Goal: Task Accomplishment & Management: Manage account settings

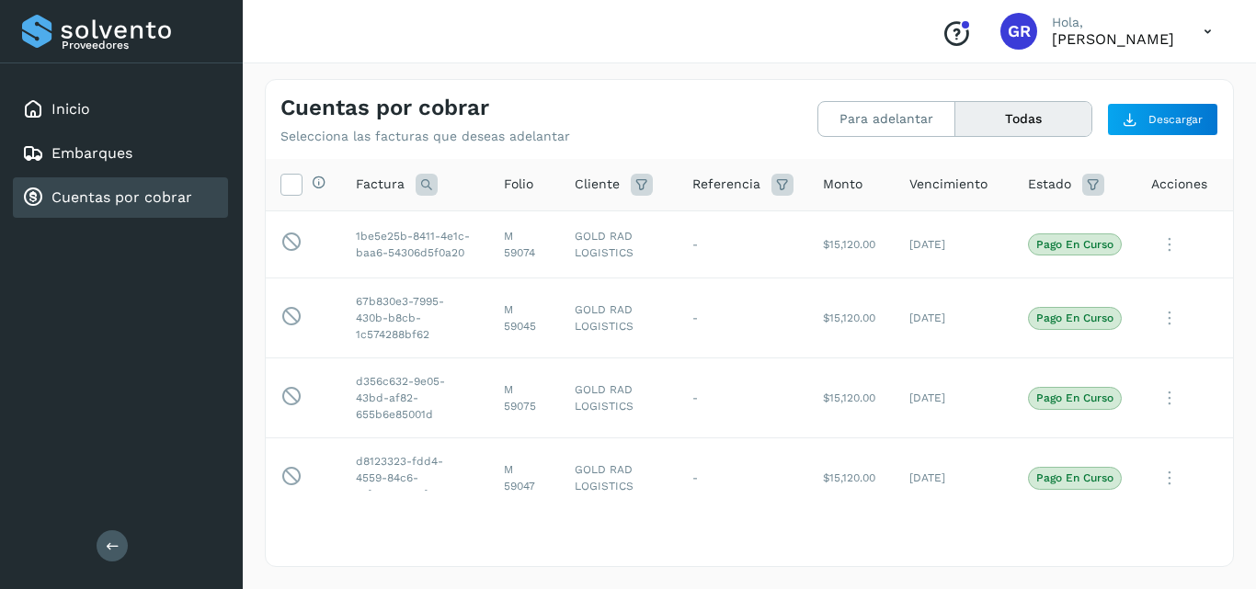
click at [157, 198] on link "Cuentas por cobrar" at bounding box center [121, 196] width 141 height 17
click at [108, 151] on link "Embarques" at bounding box center [91, 152] width 81 height 17
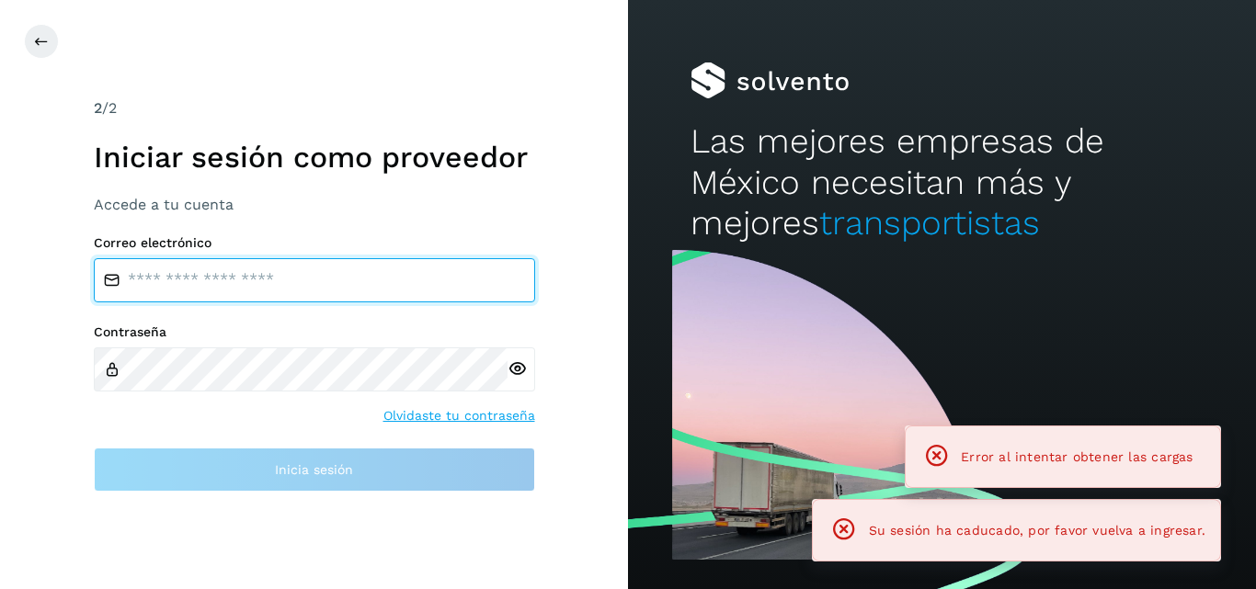
click at [197, 278] on input "email" at bounding box center [314, 280] width 441 height 44
type input "**********"
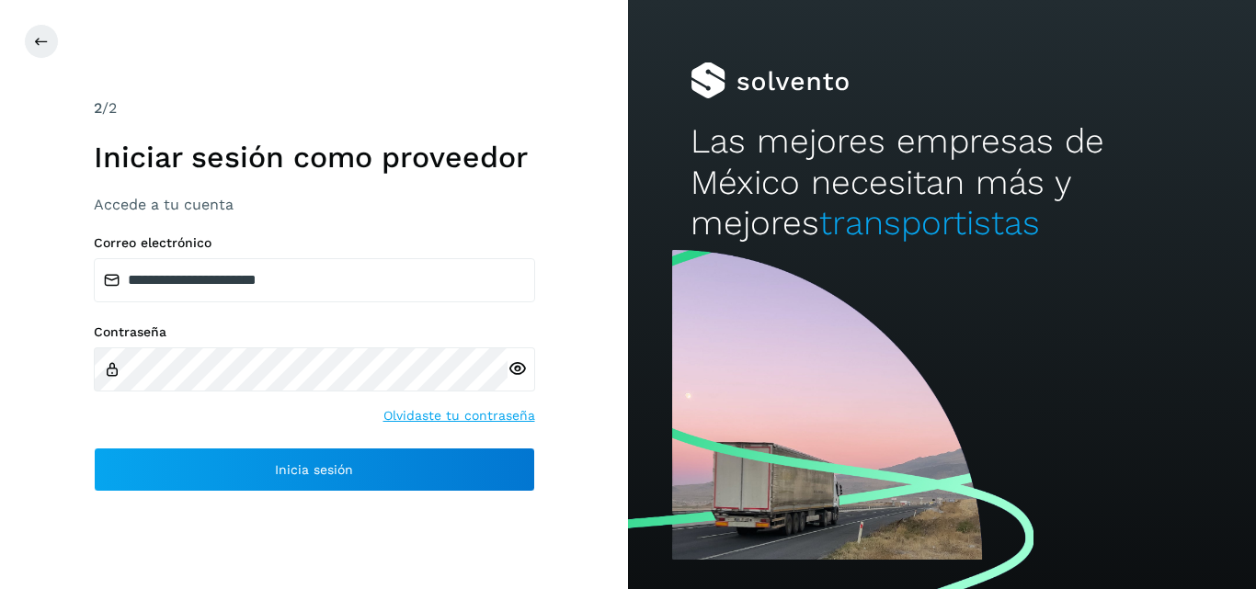
click at [508, 370] on icon at bounding box center [516, 368] width 19 height 19
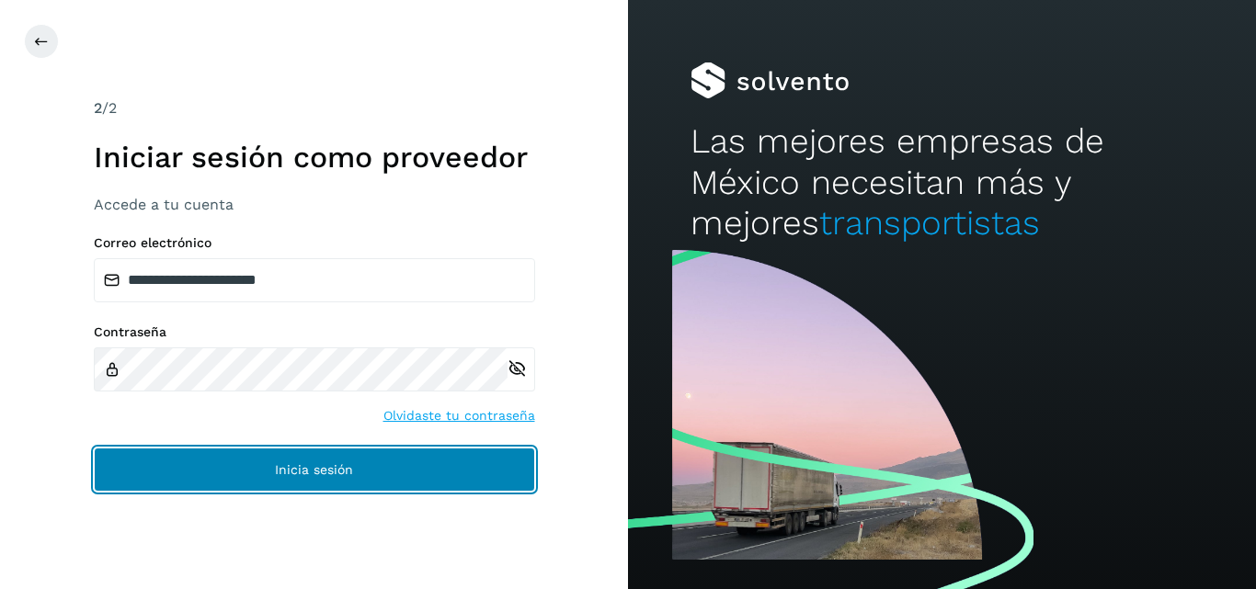
drag, startPoint x: 201, startPoint y: 467, endPoint x: 206, endPoint y: 459, distance: 9.5
click at [202, 467] on button "Inicia sesión" at bounding box center [314, 470] width 441 height 44
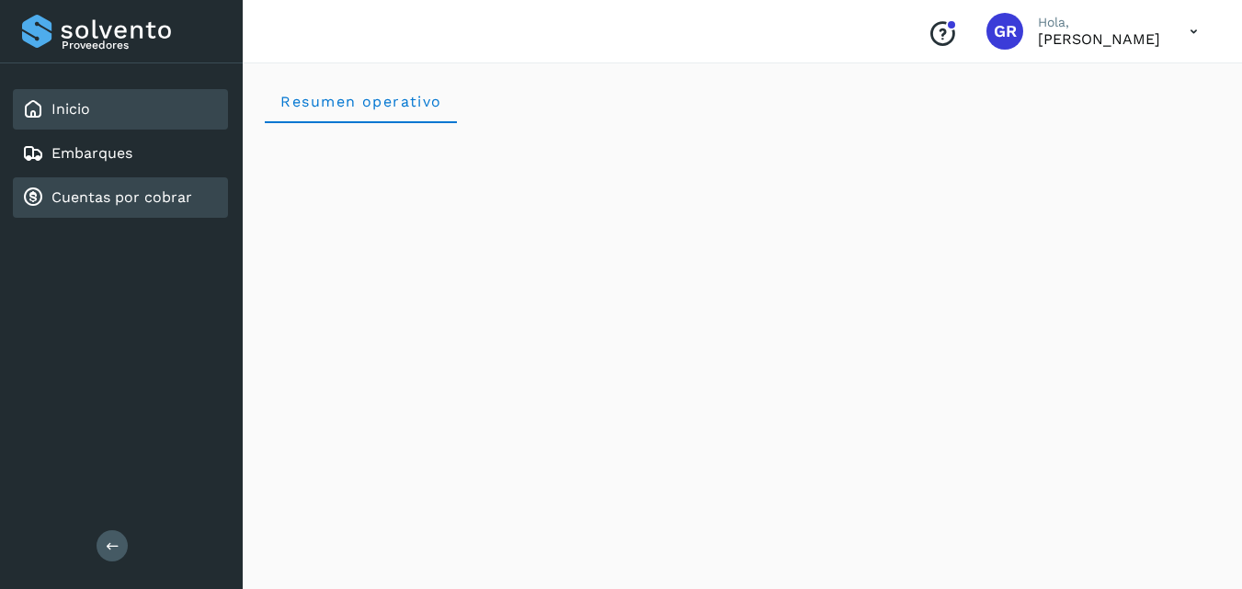
click at [77, 182] on div "Cuentas por cobrar" at bounding box center [120, 197] width 215 height 40
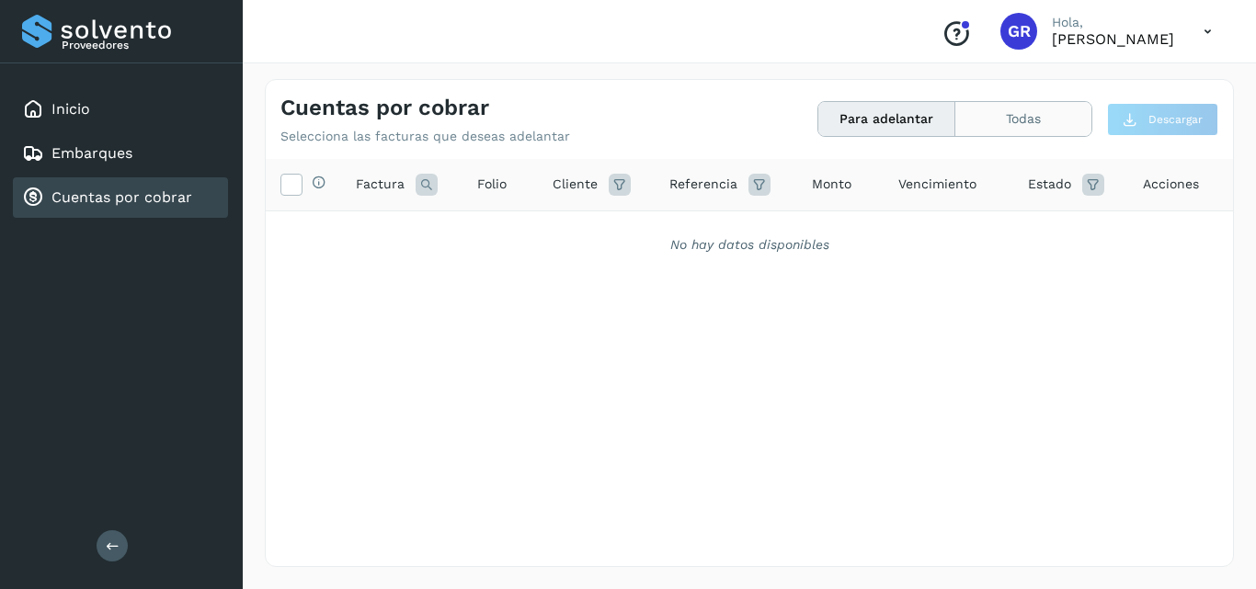
click at [1003, 119] on button "Todas" at bounding box center [1023, 119] width 136 height 34
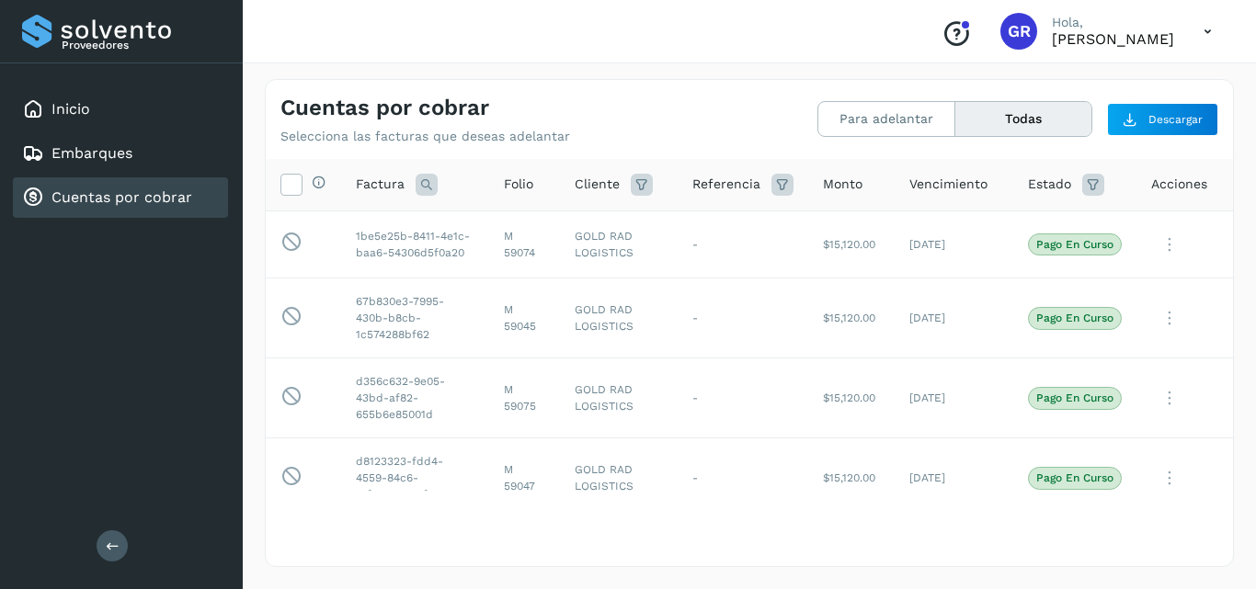
click at [823, 184] on span "Monto" at bounding box center [843, 184] width 40 height 19
click at [1138, 116] on button "Descargar" at bounding box center [1162, 119] width 111 height 33
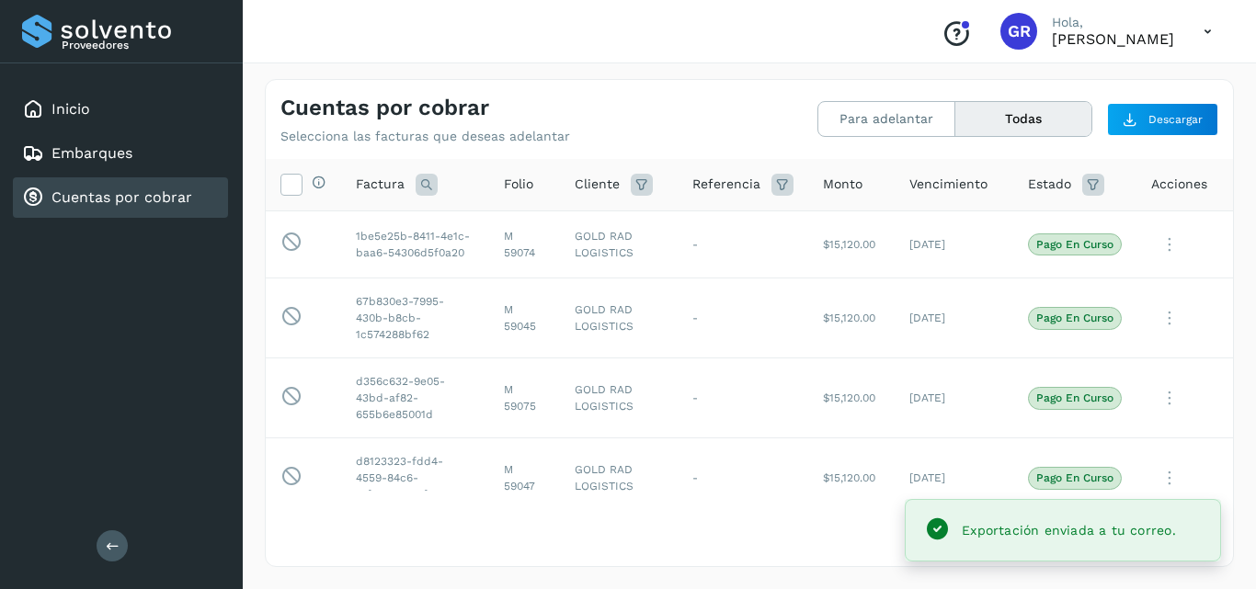
click at [716, 121] on div "Cuentas por cobrar Selecciona las facturas que deseas adelantar" at bounding box center [514, 120] width 469 height 50
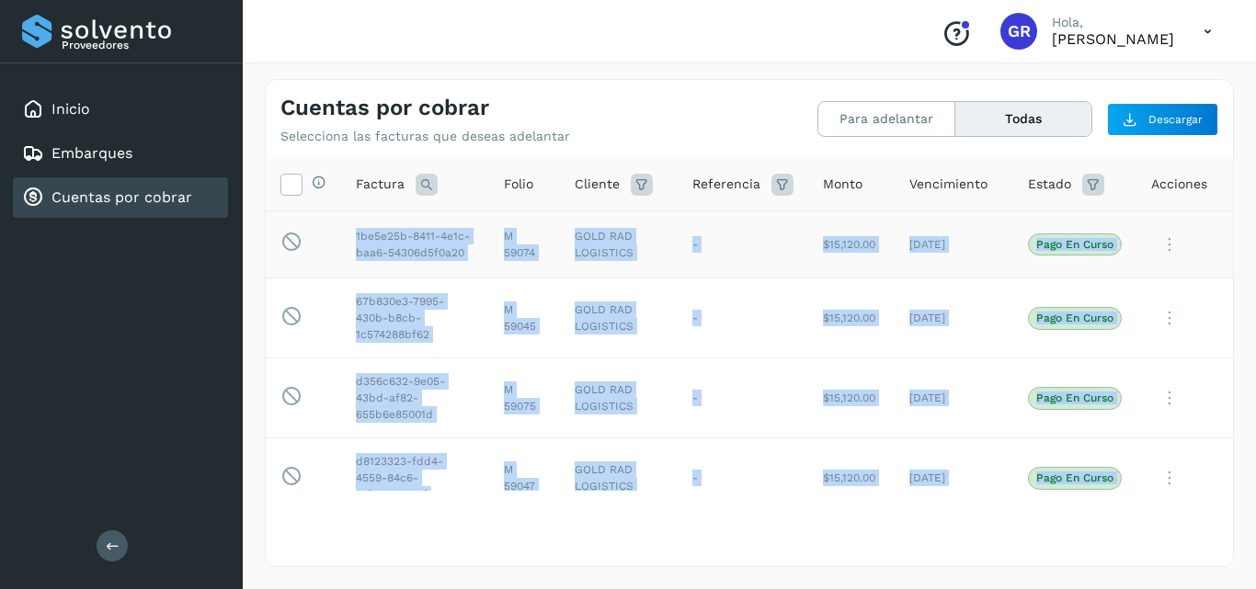
drag, startPoint x: 998, startPoint y: 468, endPoint x: 346, endPoint y: 225, distance: 696.3
copy tbody "8lo8i83d-5957-0s8a-con1-82516a9e2s66 D 53926 EIUS TEM INCIDIDUN - $54,256.38 79…"
